Goal: Register for event/course

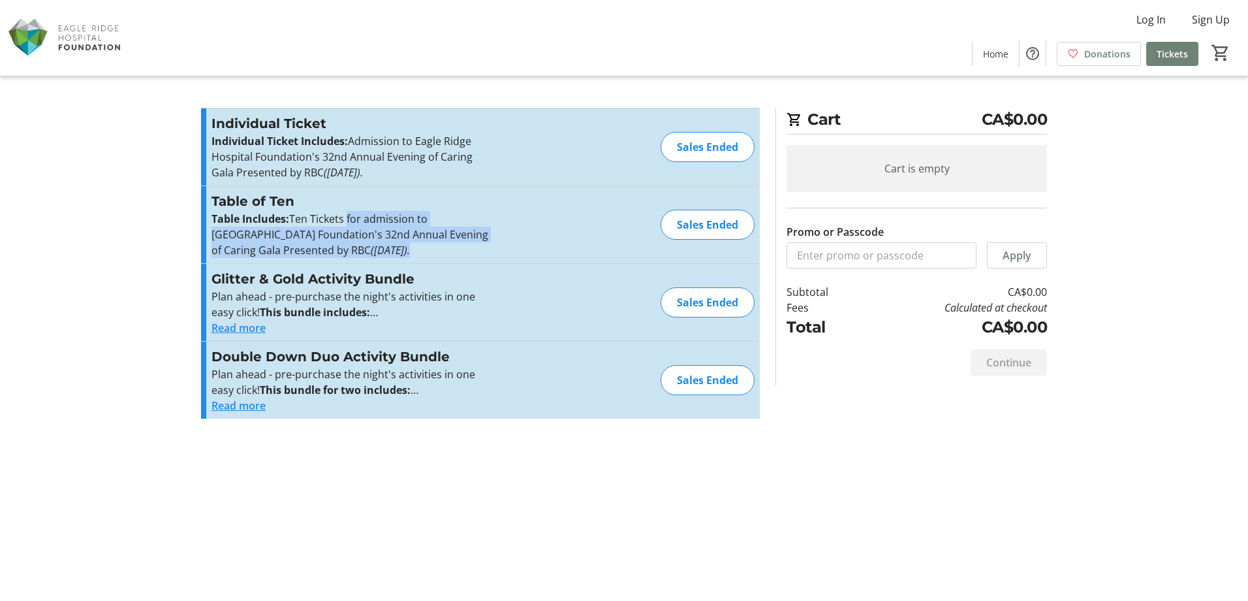
drag, startPoint x: 346, startPoint y: 211, endPoint x: 346, endPoint y: 243, distance: 32.0
click at [346, 243] on p "Table Includes: Ten Tickets for admission to Eagle Ridge Hospital Foundation's …" at bounding box center [354, 234] width 285 height 47
click at [371, 243] on em "([DATE])." at bounding box center [390, 250] width 39 height 14
click at [713, 306] on div "Sales Ended" at bounding box center [708, 302] width 94 height 30
click at [250, 328] on button "Read more" at bounding box center [239, 328] width 54 height 16
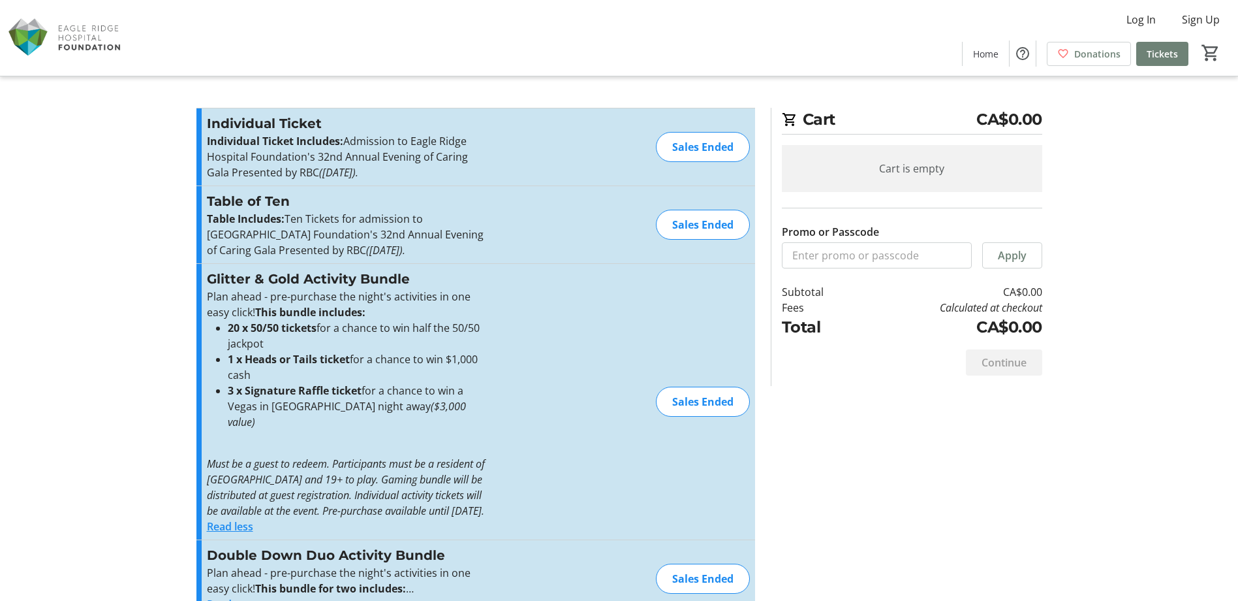
scroll to position [32, 0]
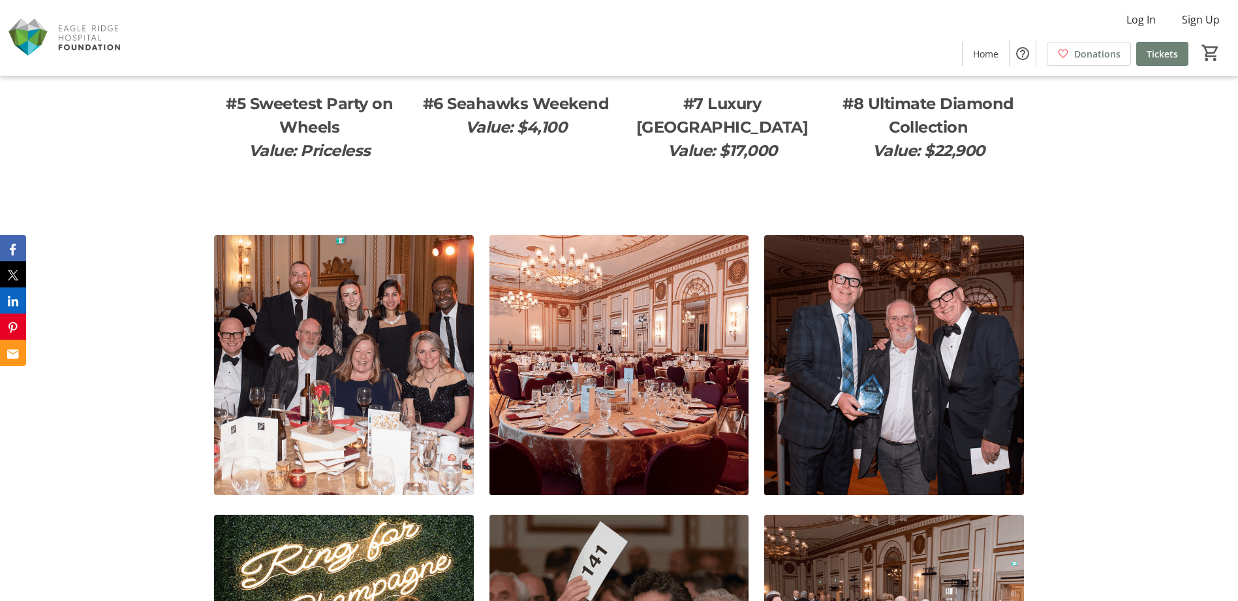
scroll to position [2089, 0]
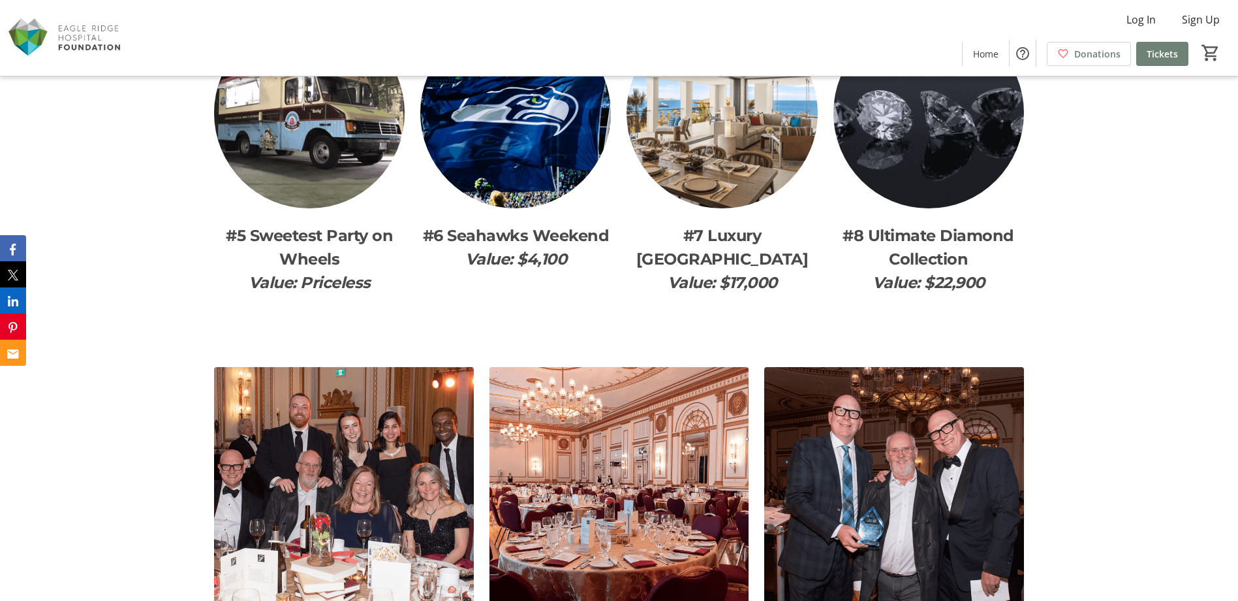
click at [743, 167] on img at bounding box center [722, 113] width 191 height 191
click at [723, 271] on p "Value: $17,000" at bounding box center [722, 283] width 191 height 24
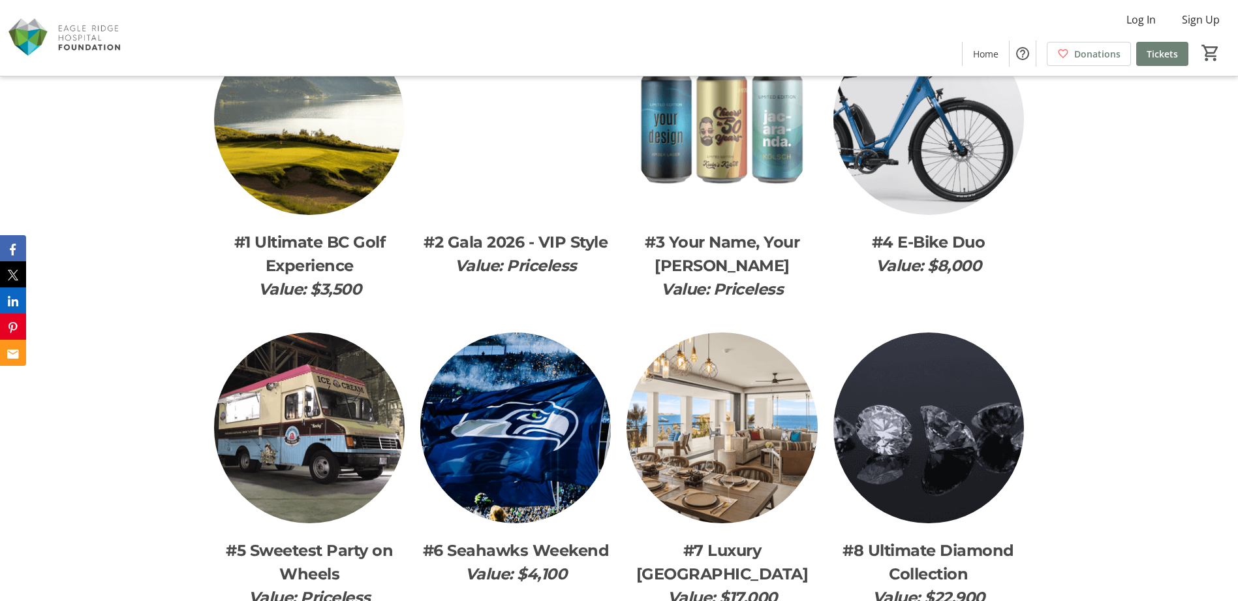
scroll to position [1828, 0]
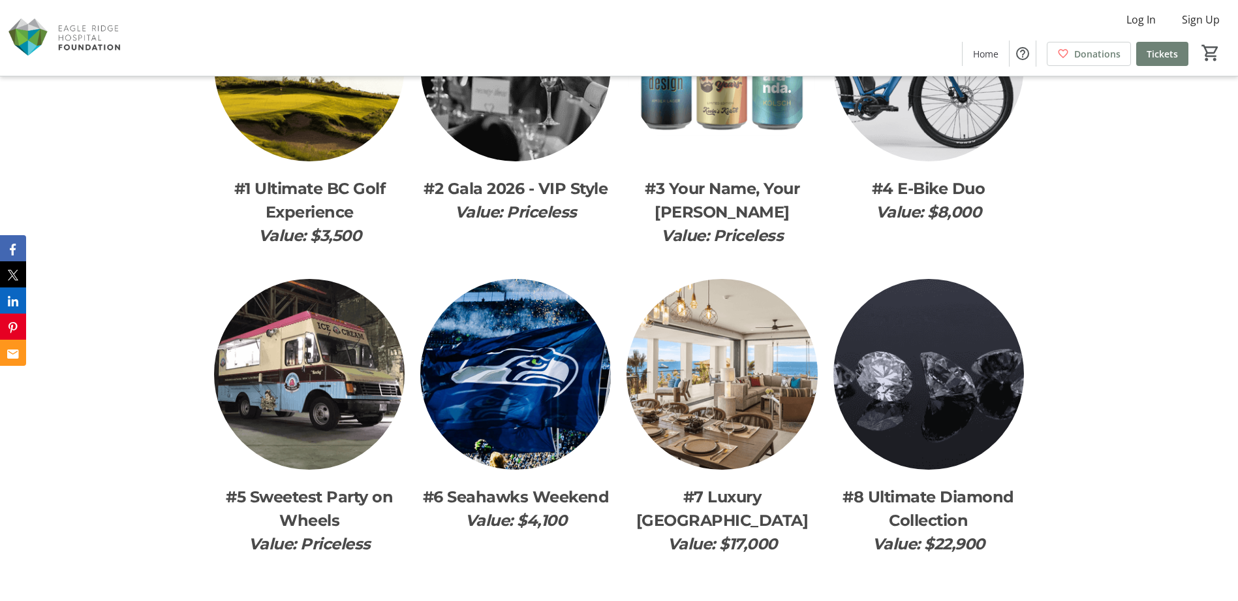
click at [676, 319] on img at bounding box center [722, 374] width 191 height 191
click at [771, 534] on em "Value: $17,000" at bounding box center [723, 543] width 110 height 19
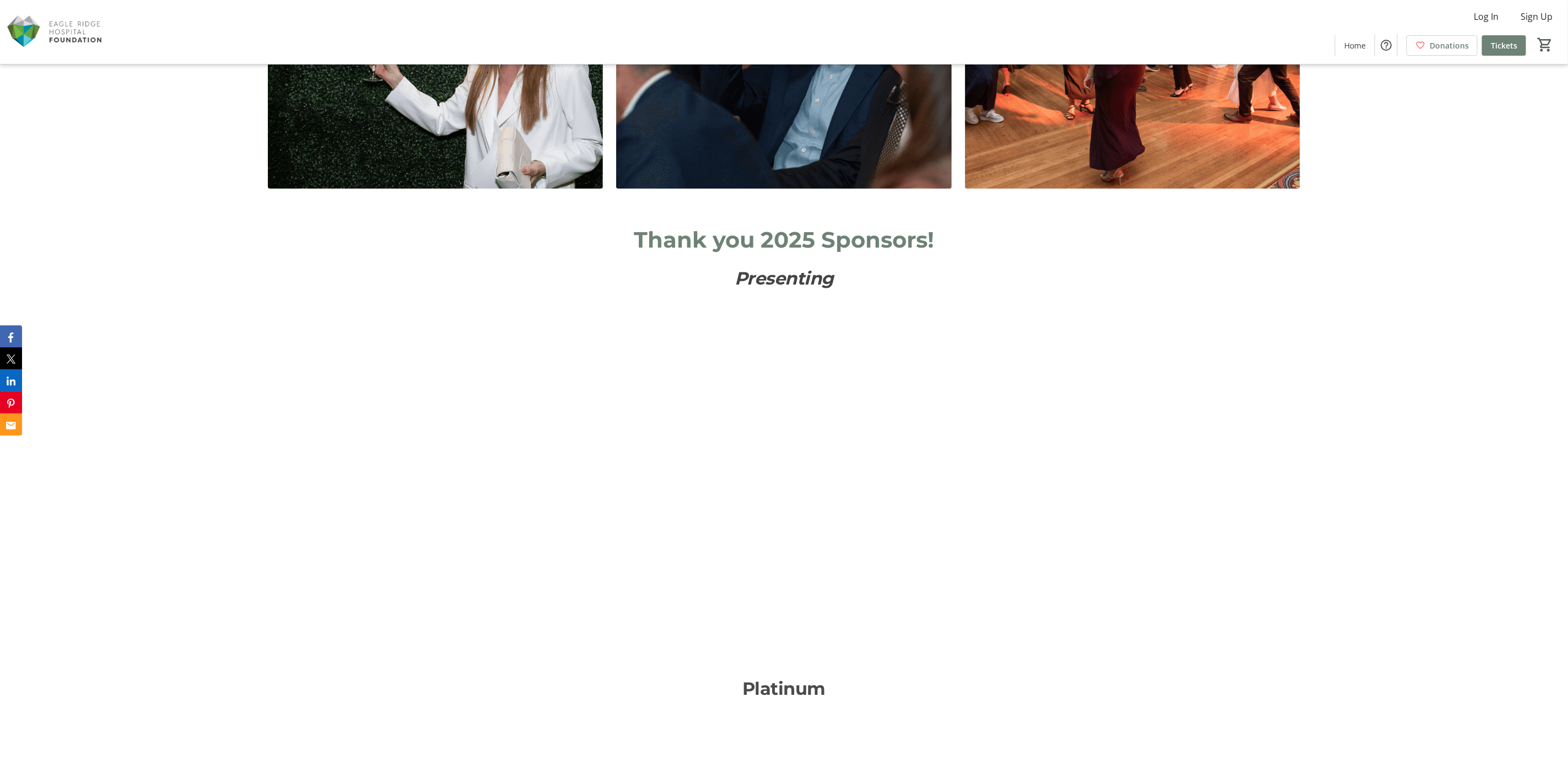
scroll to position [0, 0]
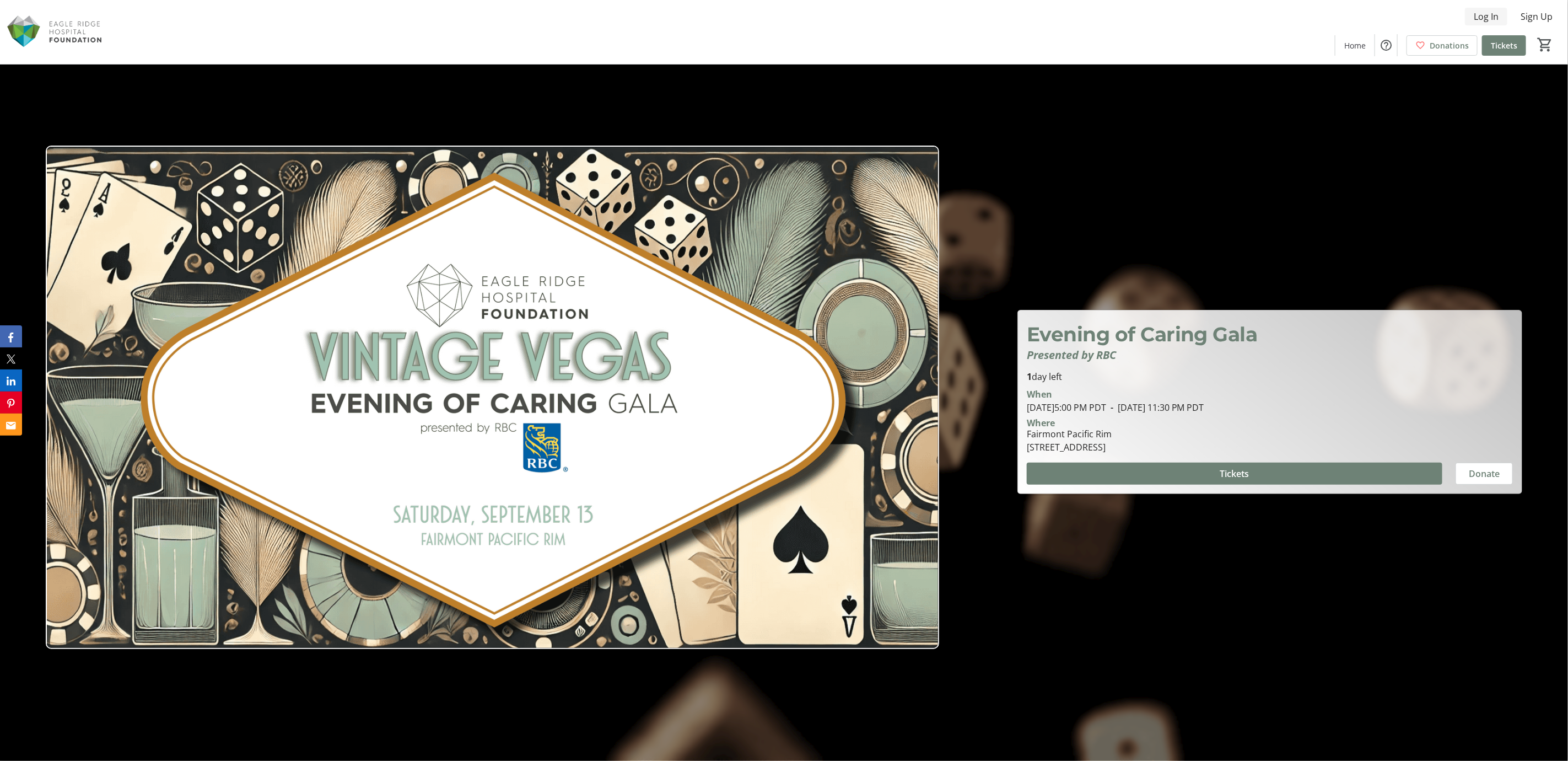
click at [1053, 17] on span "Log In" at bounding box center [1486, 17] width 24 height 14
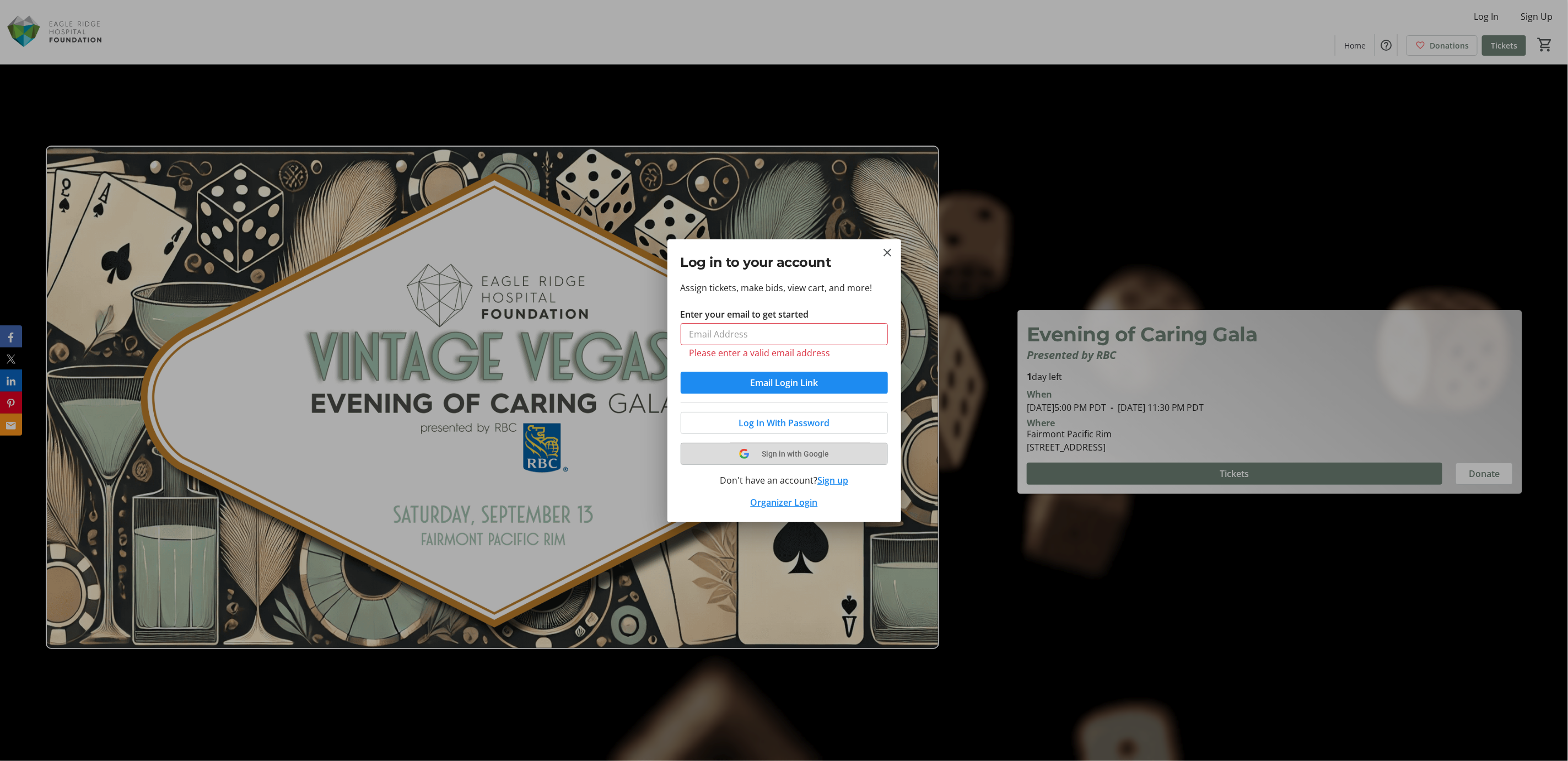
click at [739, 447] on tr-shared-ui-google-sign-in-button-content "Sign in with Google" at bounding box center [784, 454] width 181 height 14
